Goal: Find specific page/section: Find specific page/section

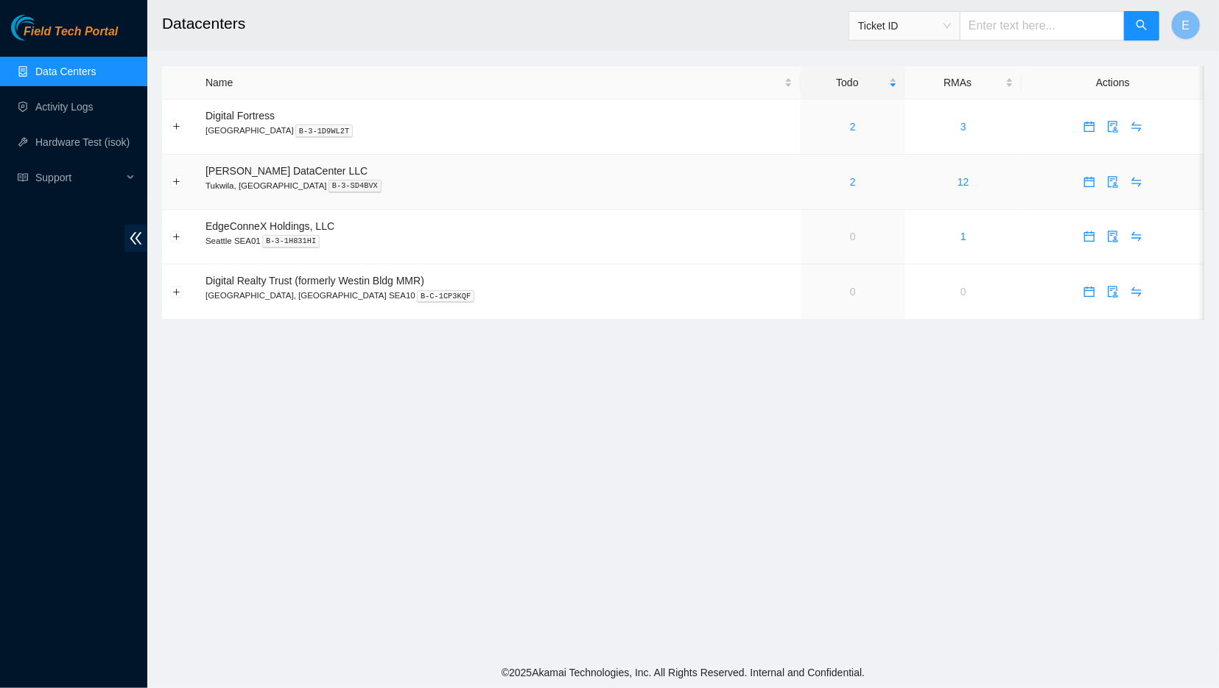
click at [808, 182] on div "2" at bounding box center [852, 182] width 88 height 16
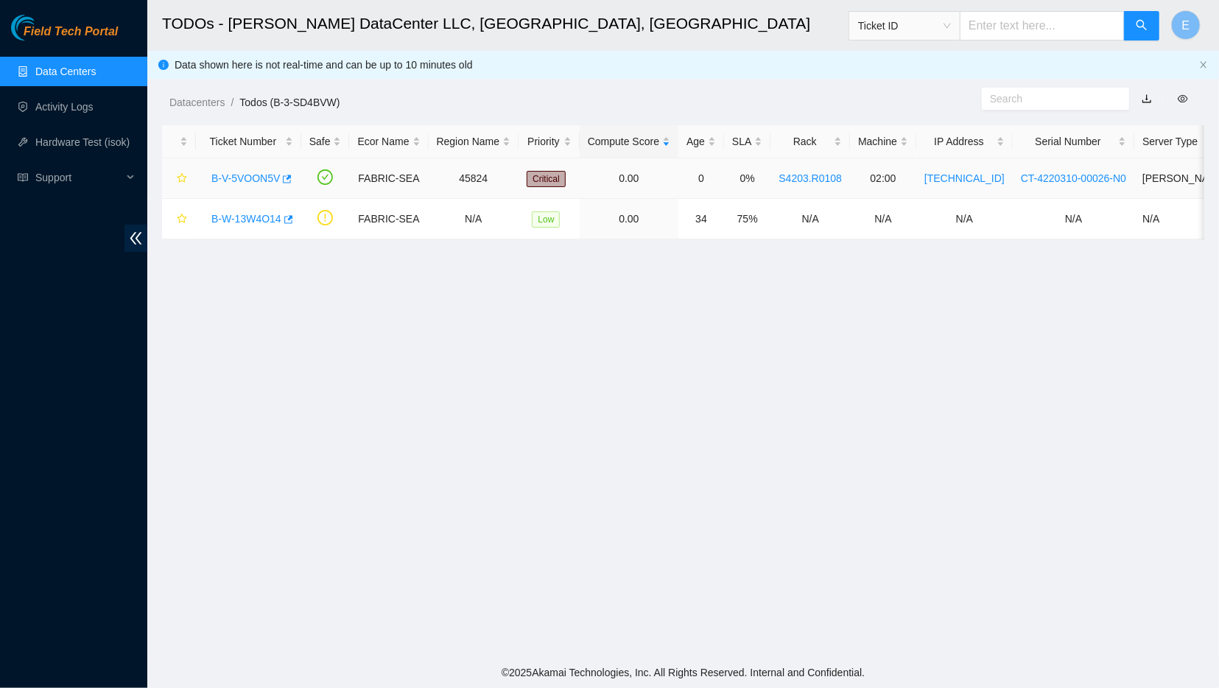
click at [238, 177] on link "B-V-5VOON5V" at bounding box center [245, 178] width 68 height 12
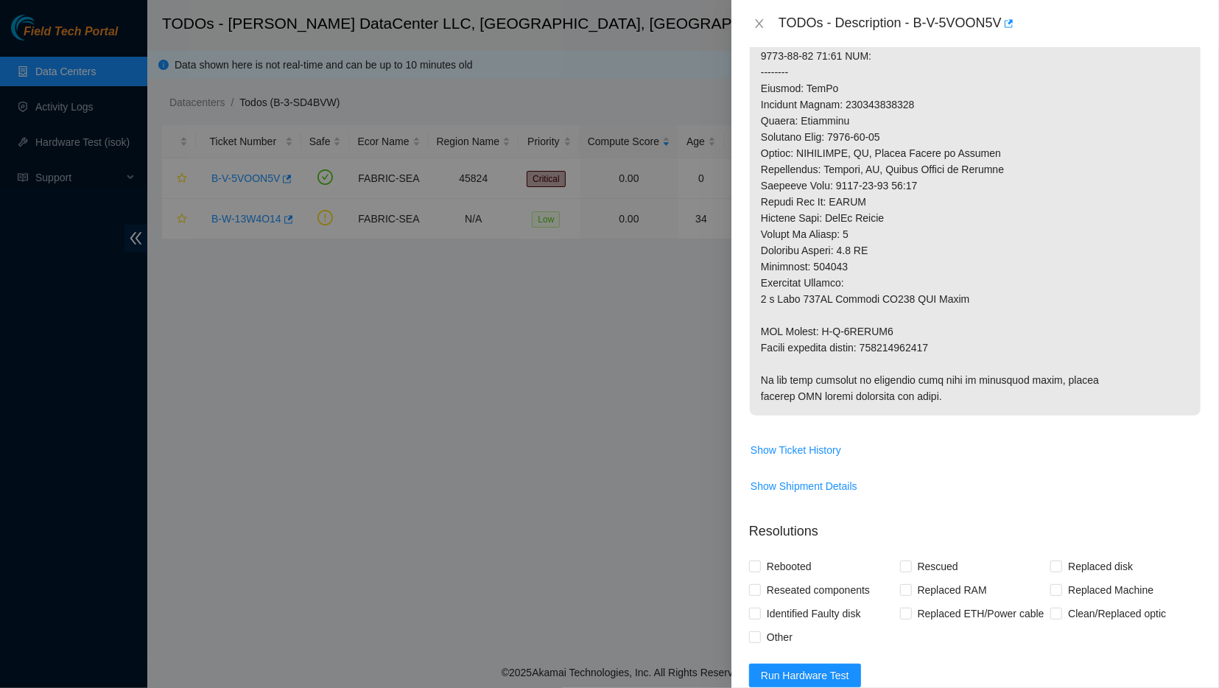
scroll to position [660, 0]
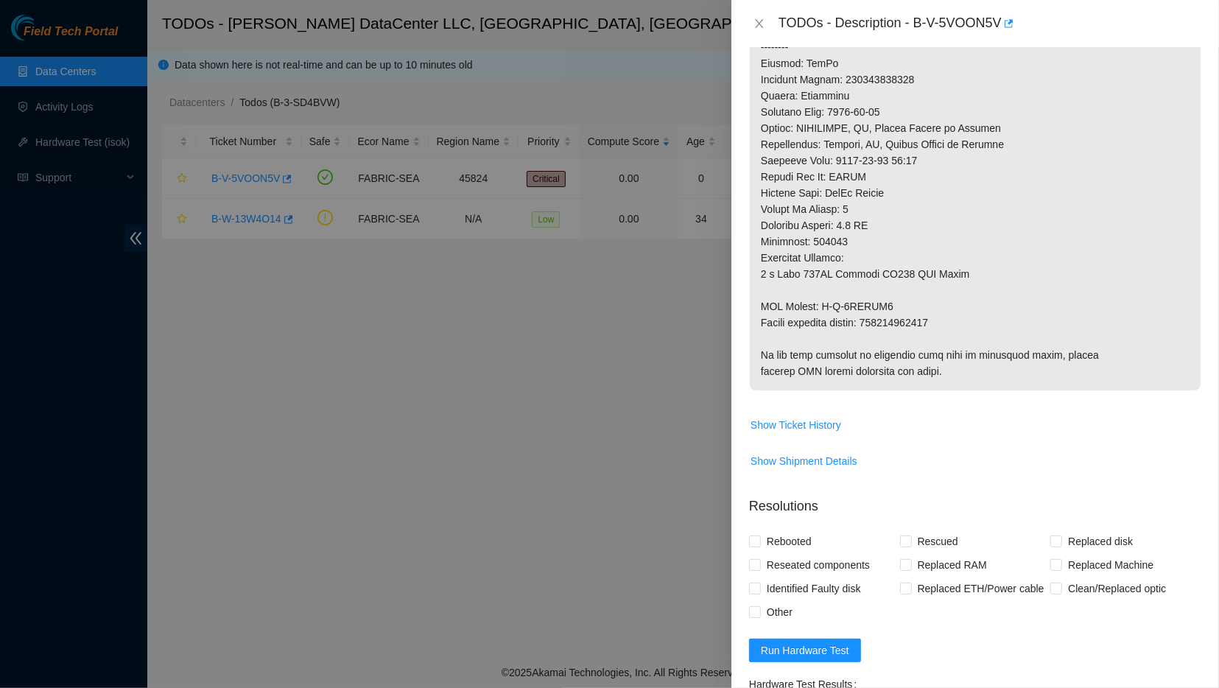
drag, startPoint x: 910, startPoint y: 23, endPoint x: 961, endPoint y: 376, distance: 356.3
click at [961, 376] on div "TODOs - Description - B-V-5VOON5V Problem Type Hardware Sub Type Disk Rack Numb…" at bounding box center [974, 344] width 487 height 688
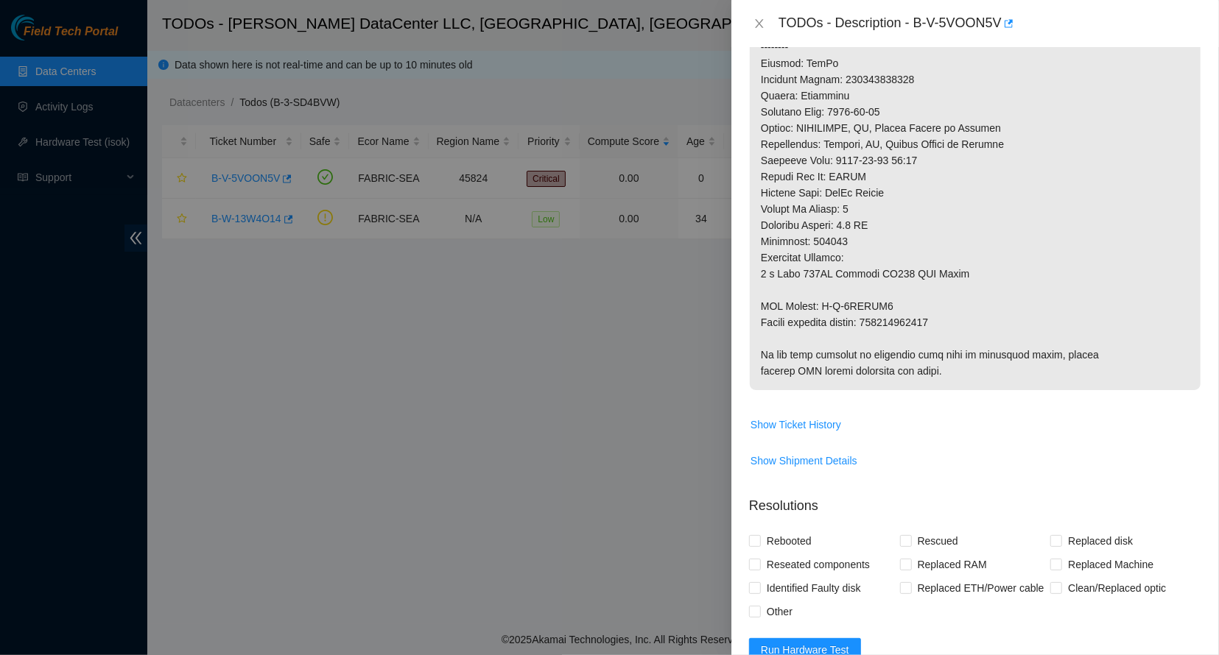
click at [948, 400] on td at bounding box center [975, 25] width 452 height 774
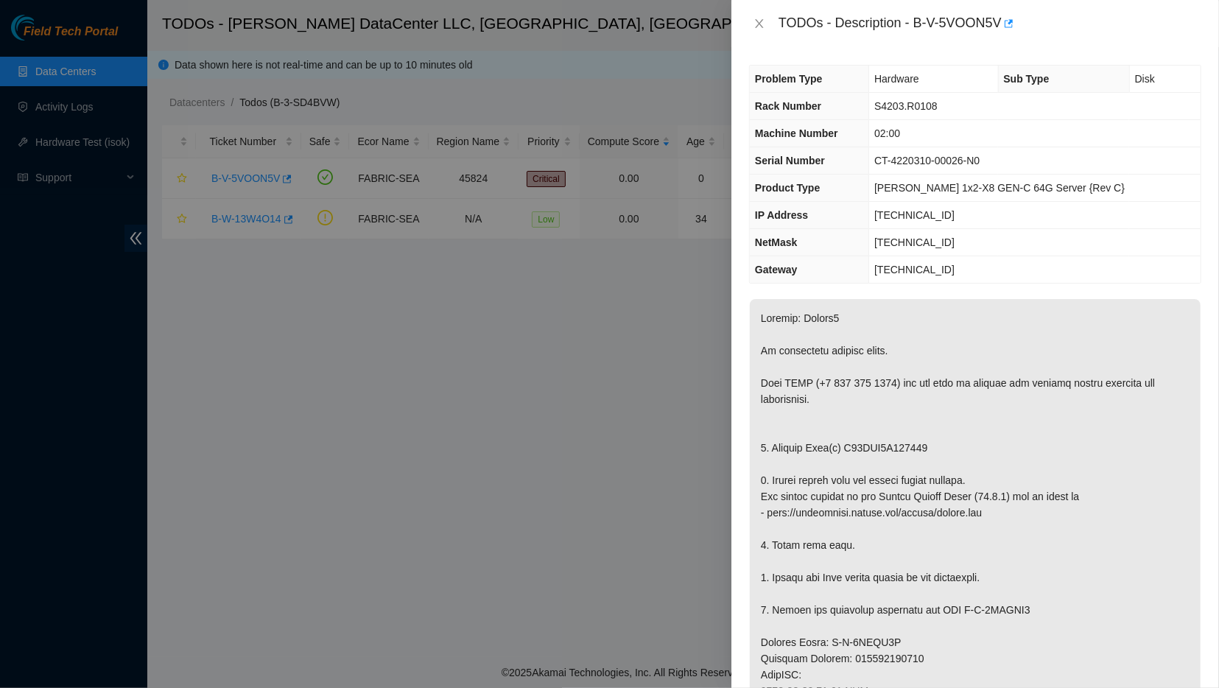
scroll to position [0, 0]
drag, startPoint x: 947, startPoint y: 376, endPoint x: 910, endPoint y: 20, distance: 357.5
click at [910, 47] on div "Problem Type Hardware Sub Type Disk Rack Number S4203.R0108 Machine Number 02:0…" at bounding box center [974, 367] width 487 height 641
copy div "B-V-5VOON5V"
